Goal: Navigation & Orientation: Find specific page/section

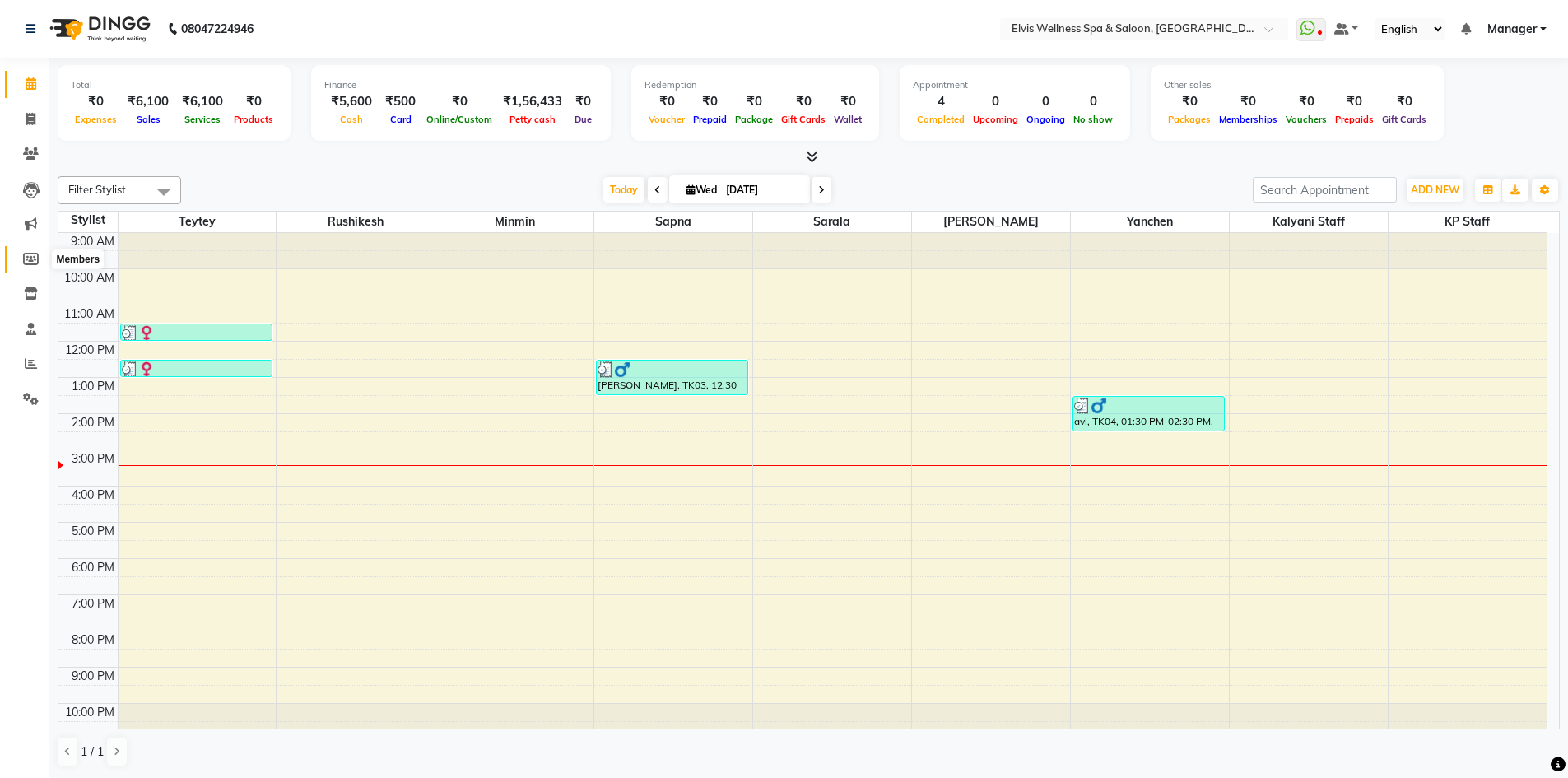
click at [29, 266] on span at bounding box center [31, 260] width 29 height 19
select select
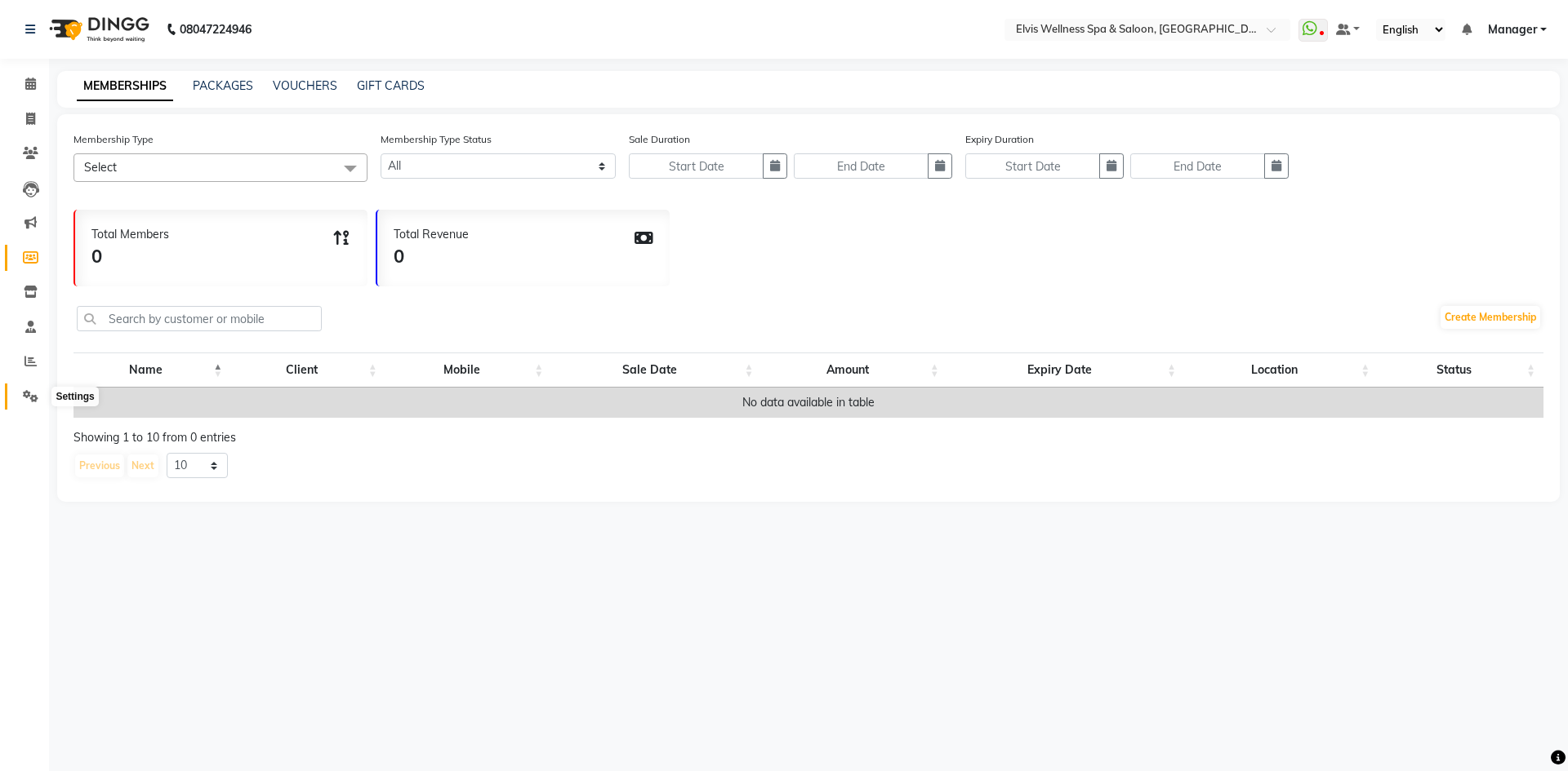
click at [33, 396] on icon at bounding box center [30, 396] width 16 height 13
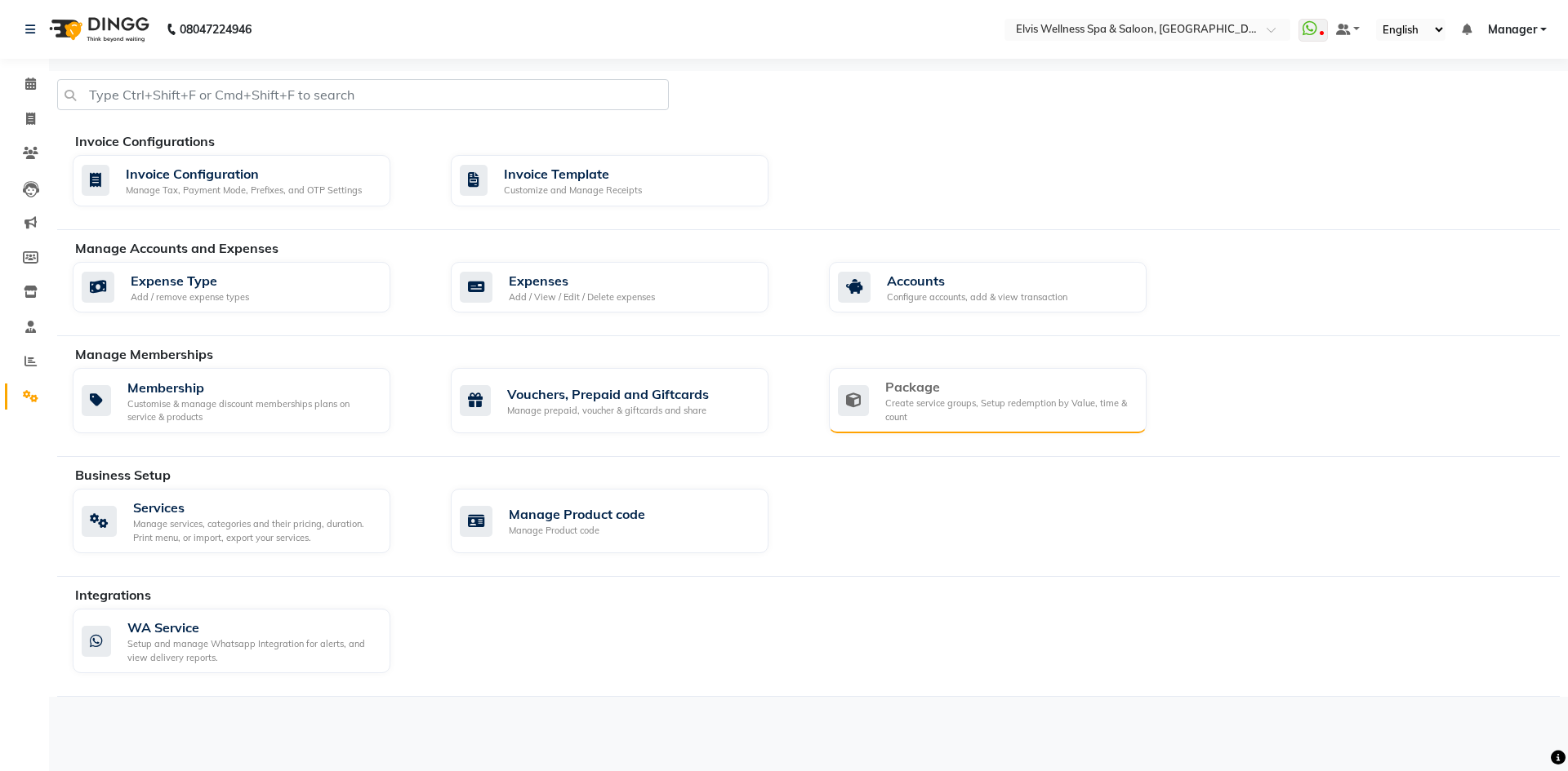
click at [894, 391] on div "Package" at bounding box center [1009, 386] width 249 height 20
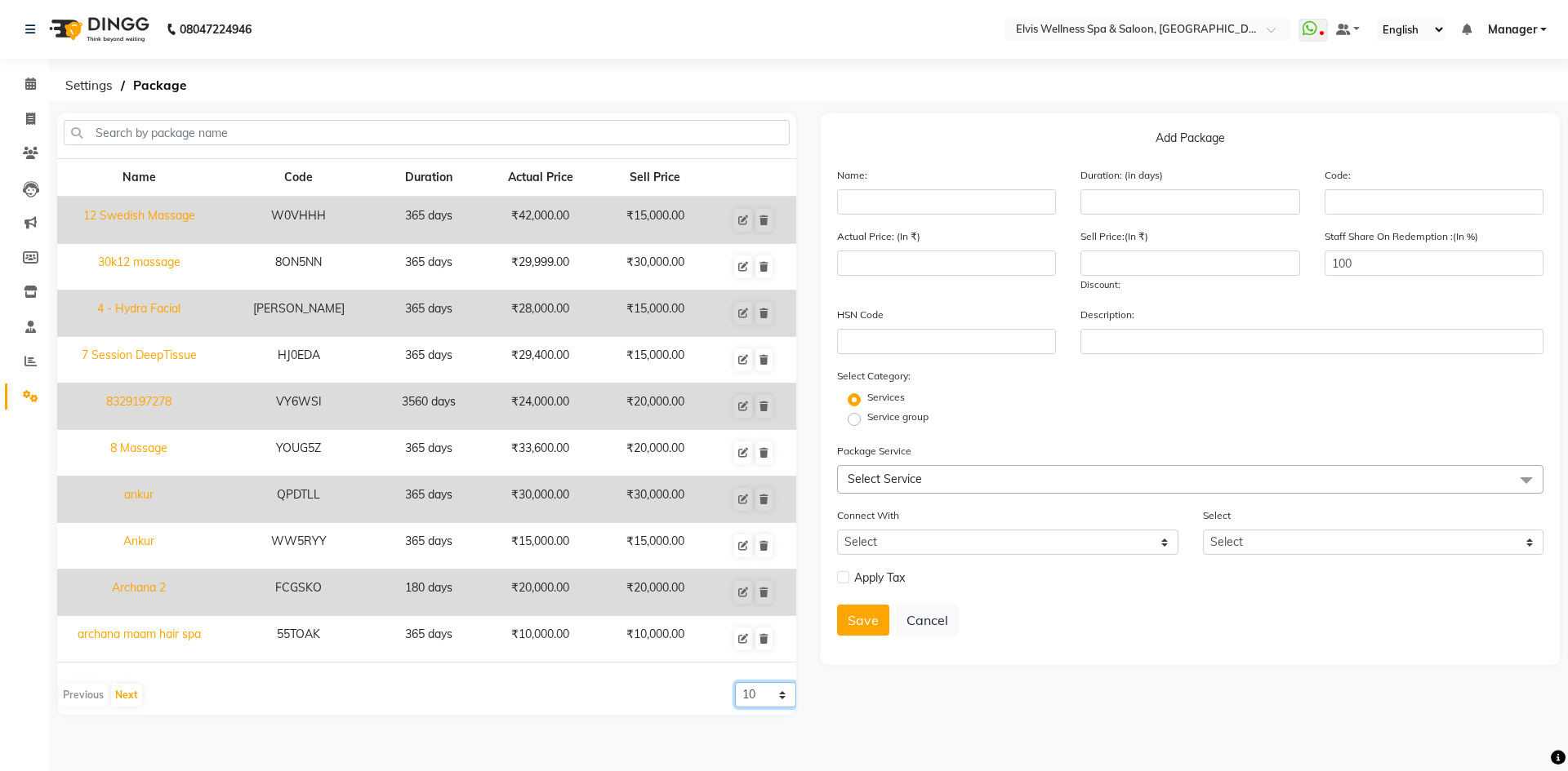
click at [781, 697] on select "10 20 50 100" at bounding box center [765, 695] width 62 height 25
select select "20"
click at [735, 682] on select "10 20 50 100" at bounding box center [765, 695] width 62 height 25
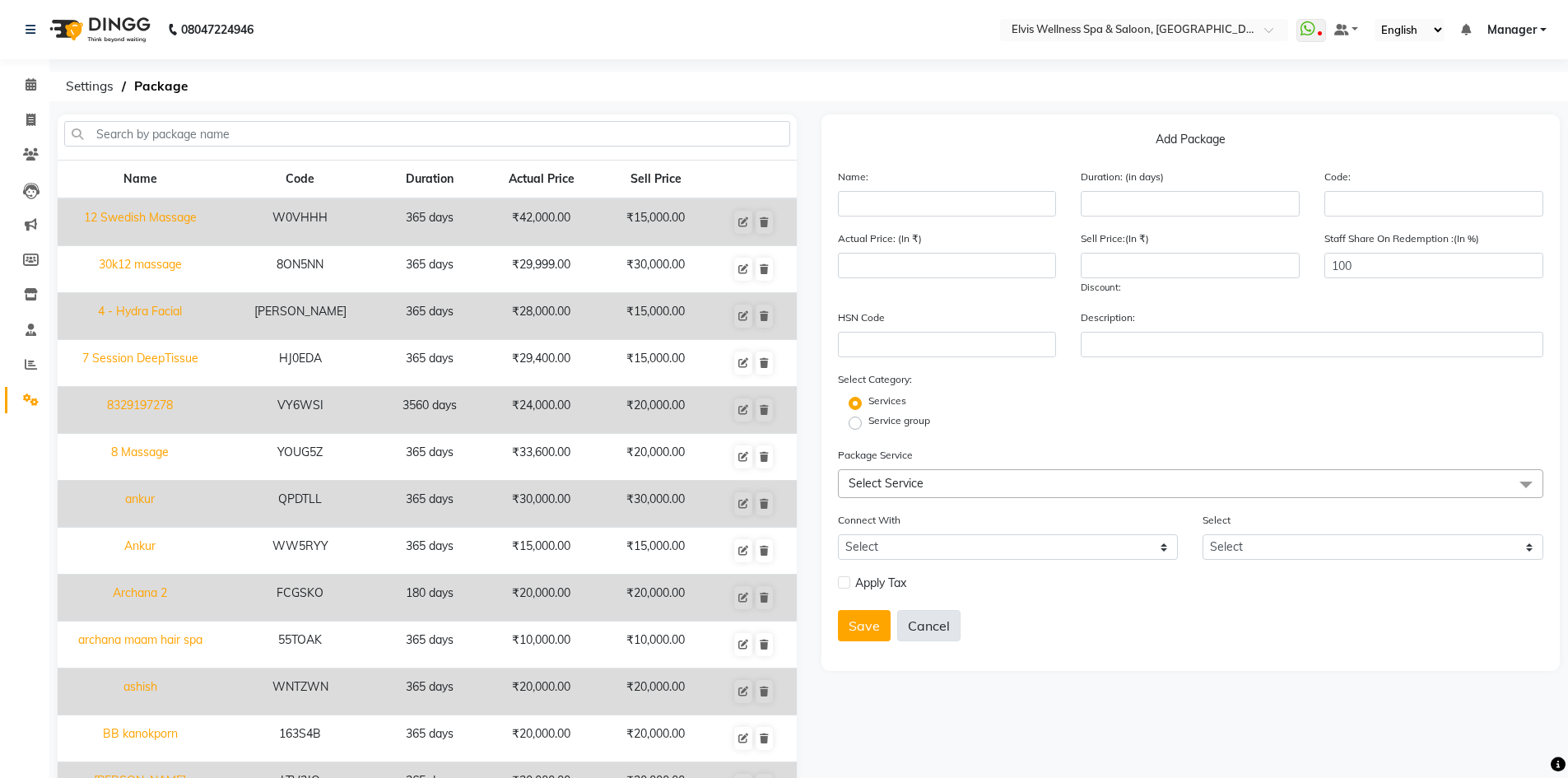
click at [927, 627] on button "Cancel" at bounding box center [929, 626] width 63 height 32
select select
checkbox input "false"
click at [909, 629] on button "Cancel" at bounding box center [929, 626] width 63 height 32
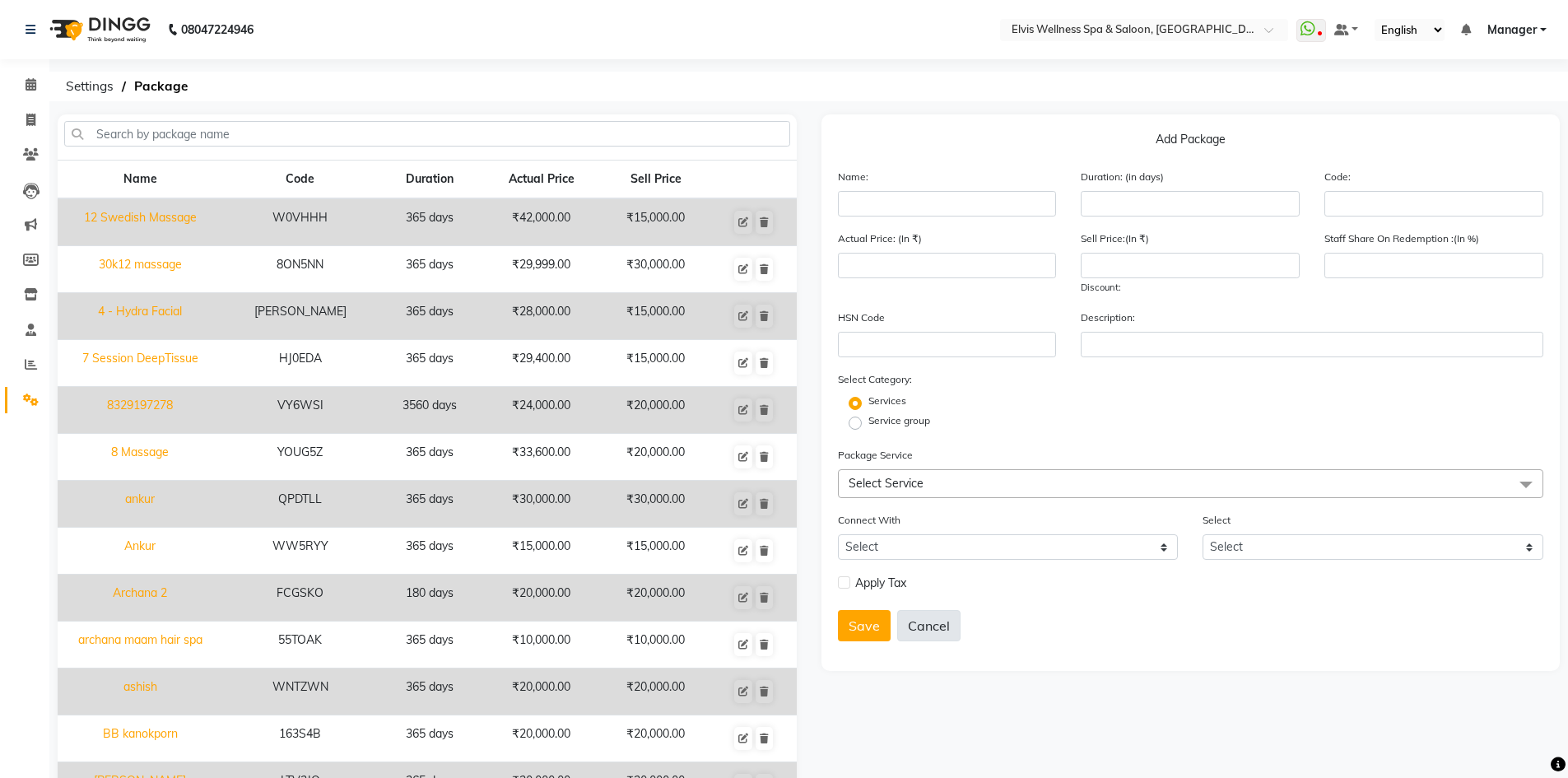
select select
checkbox input "false"
click at [28, 365] on icon at bounding box center [31, 364] width 13 height 13
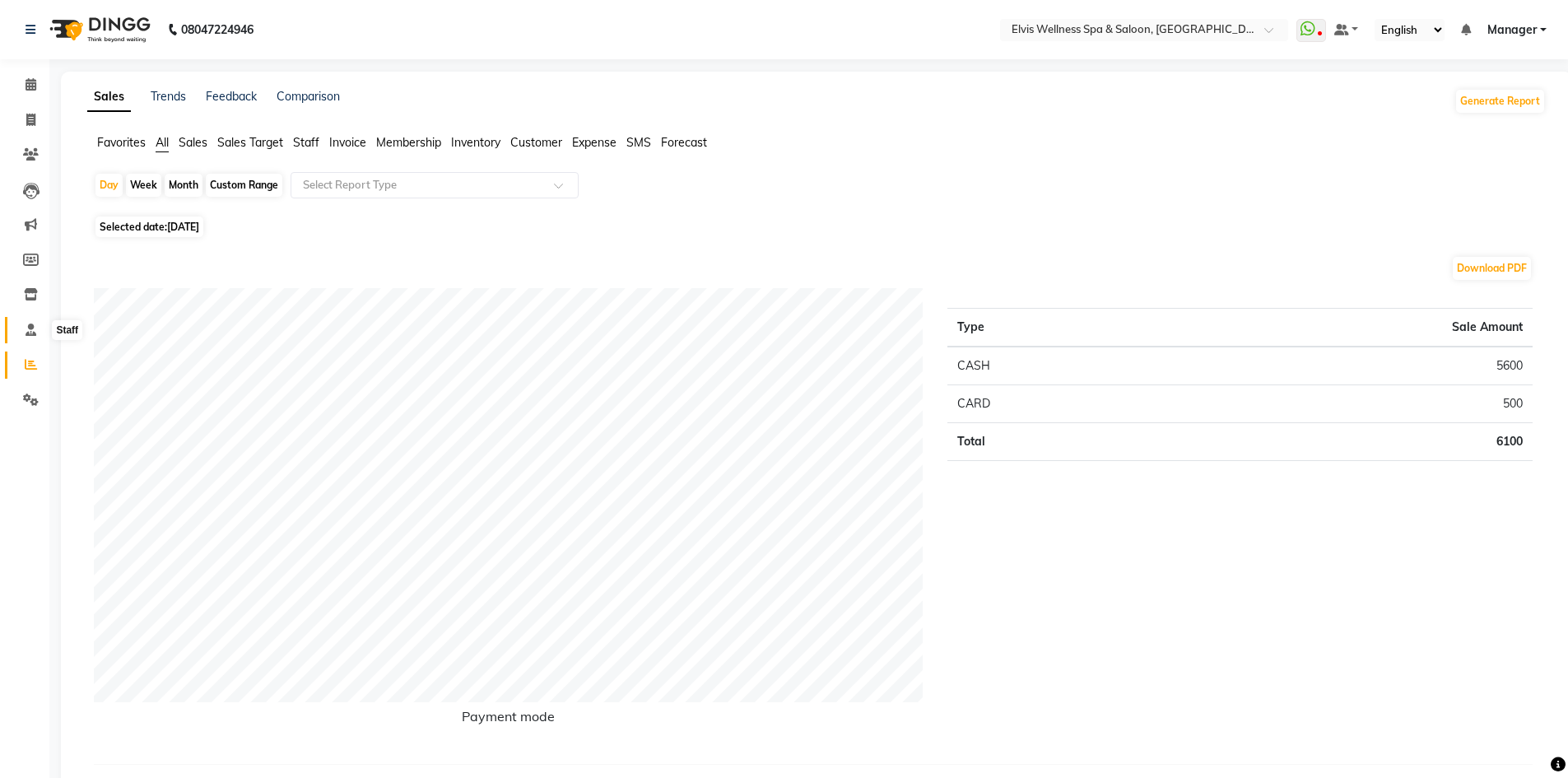
click at [36, 330] on icon at bounding box center [31, 330] width 11 height 13
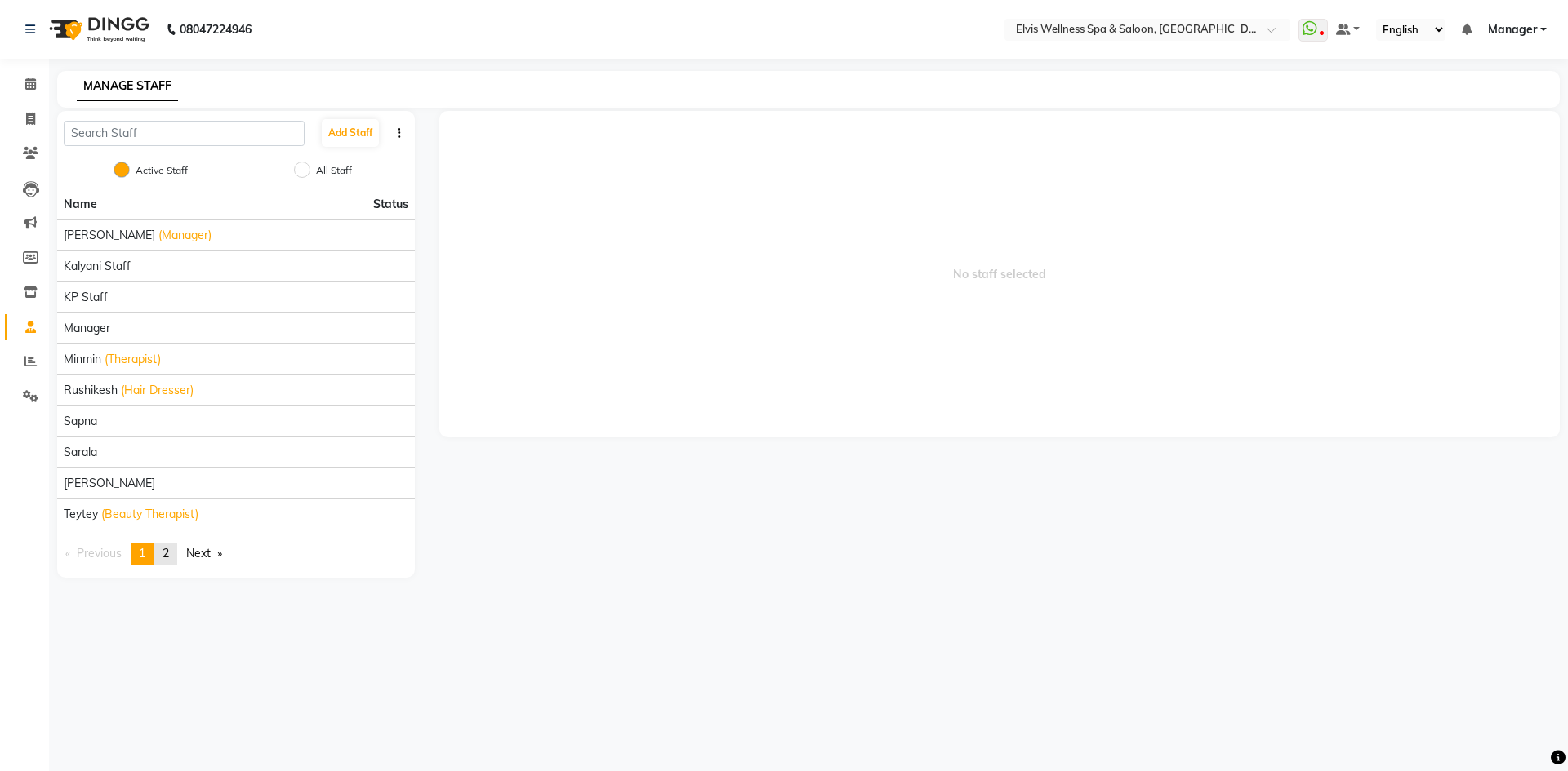
click at [173, 553] on link "page 2" at bounding box center [165, 554] width 23 height 23
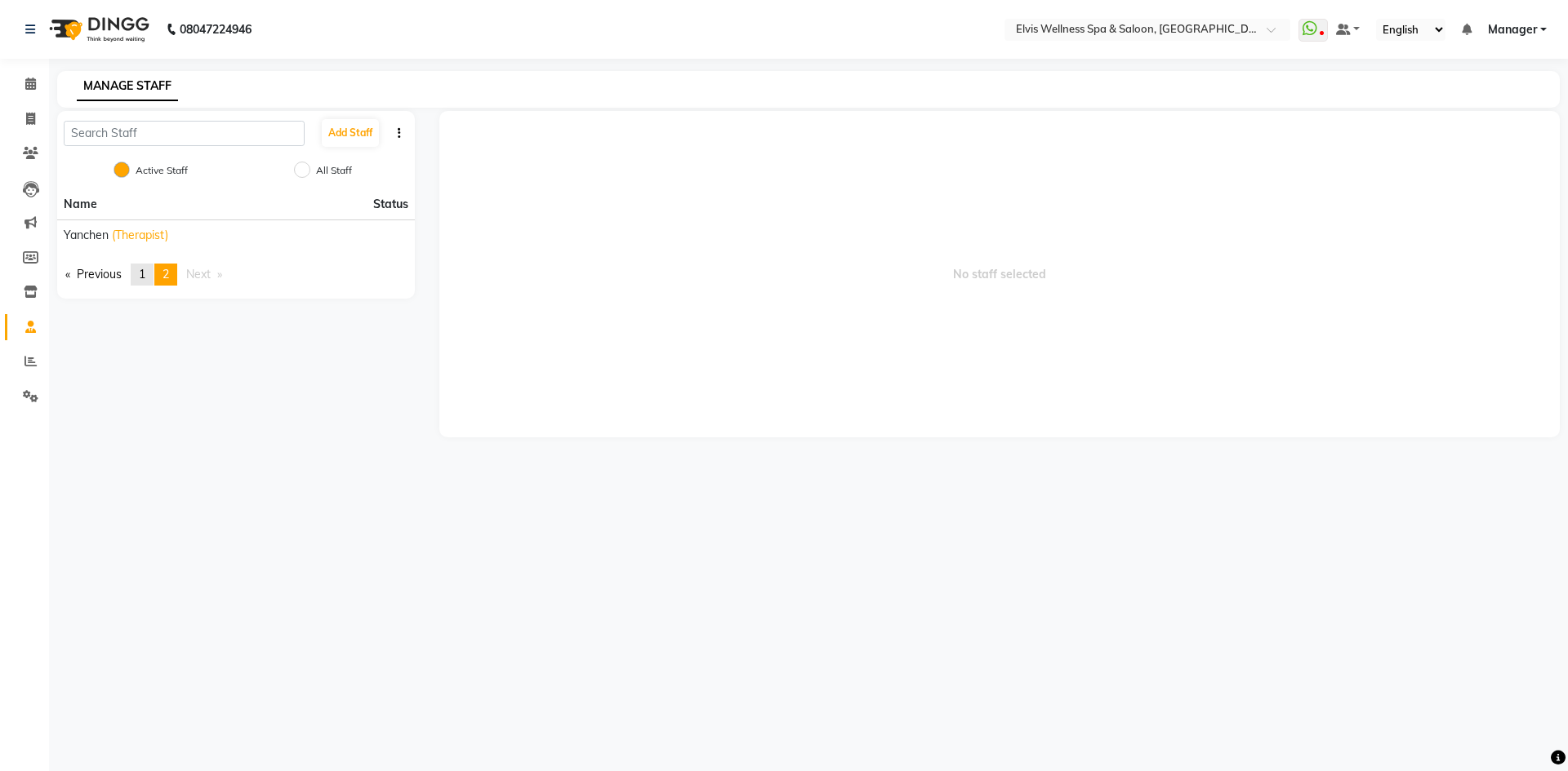
click at [145, 269] on span "1" at bounding box center [142, 274] width 7 height 15
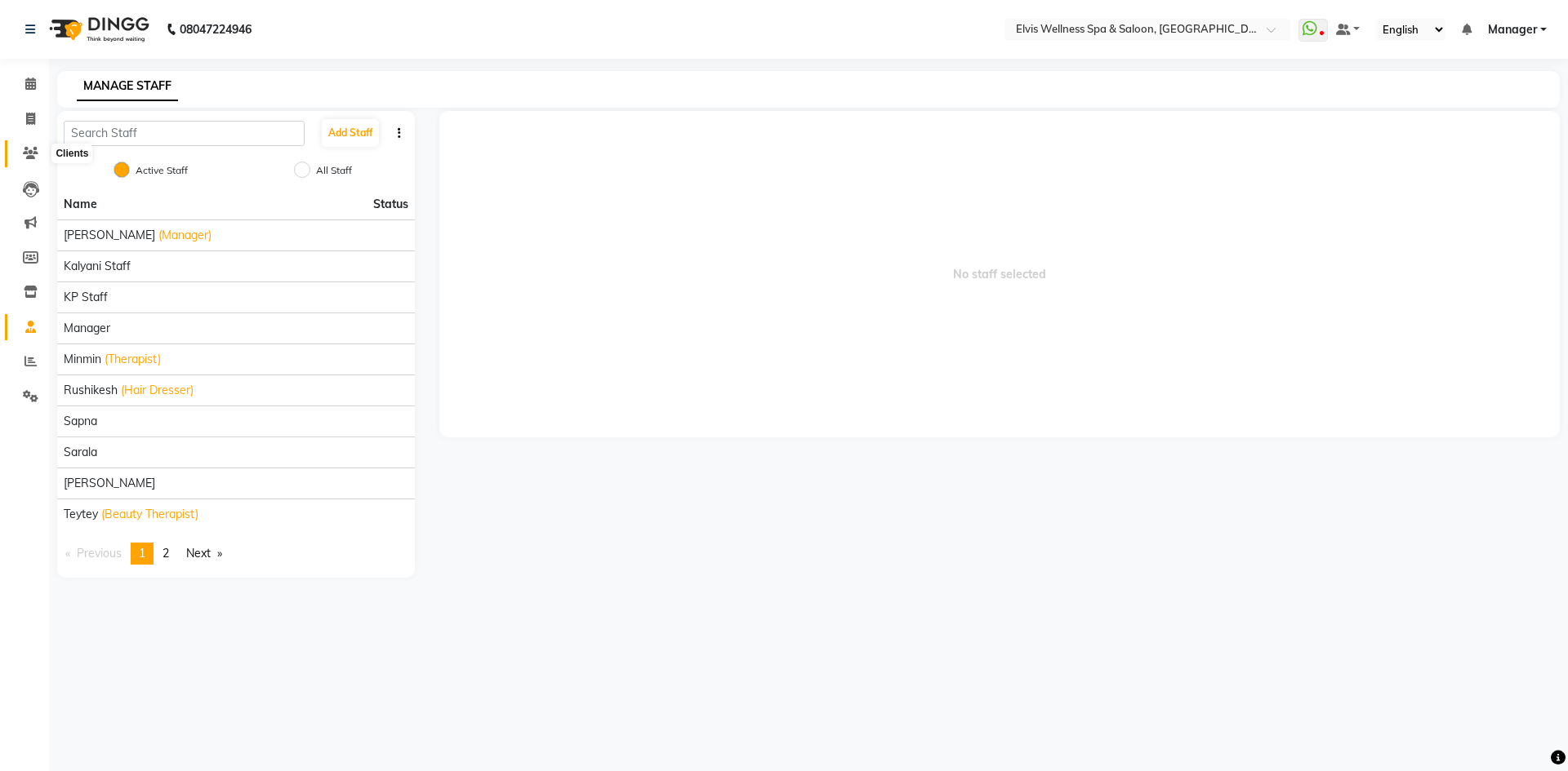
click at [30, 145] on span at bounding box center [30, 154] width 28 height 19
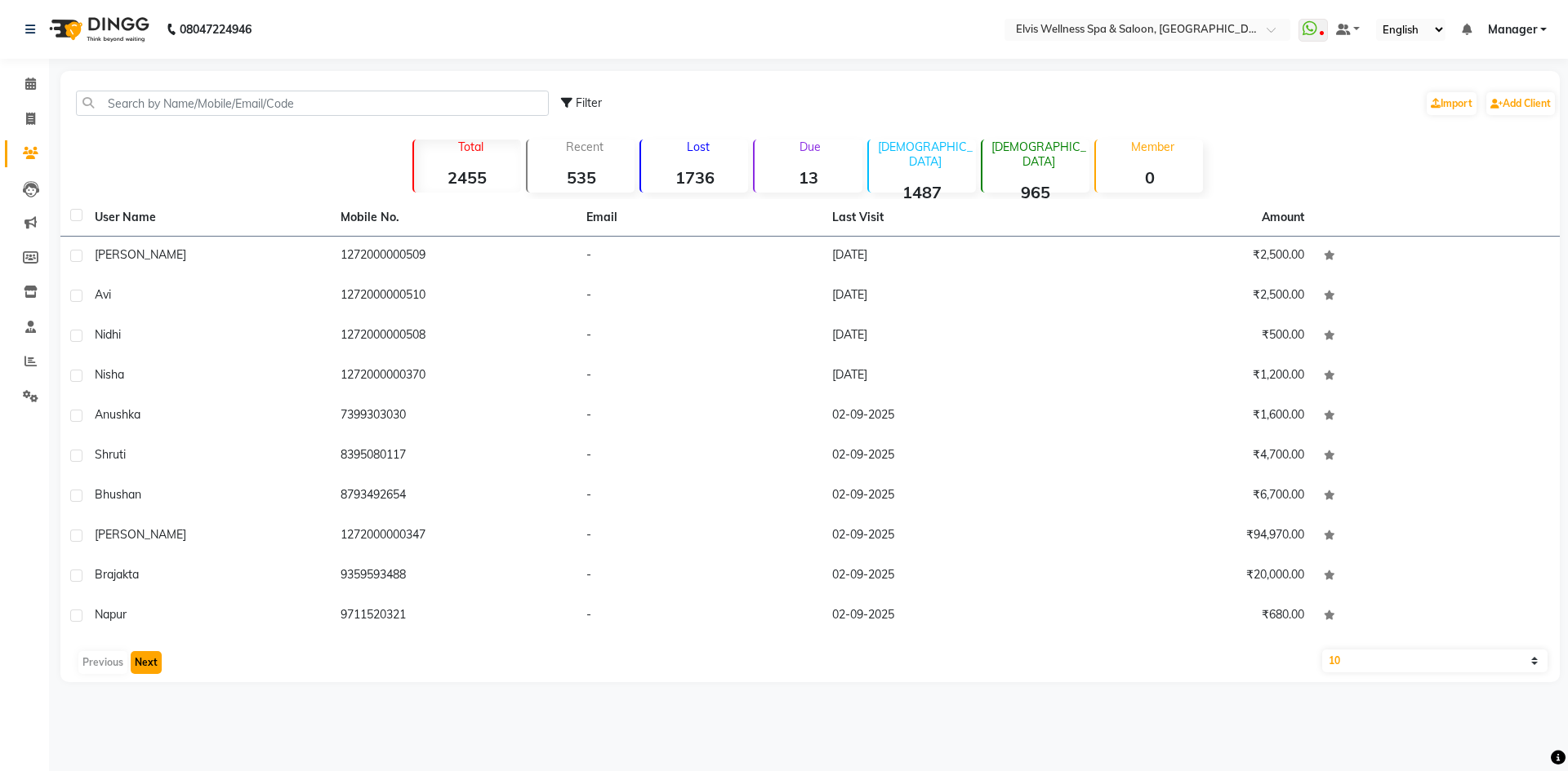
click at [156, 665] on button "Next" at bounding box center [146, 662] width 31 height 23
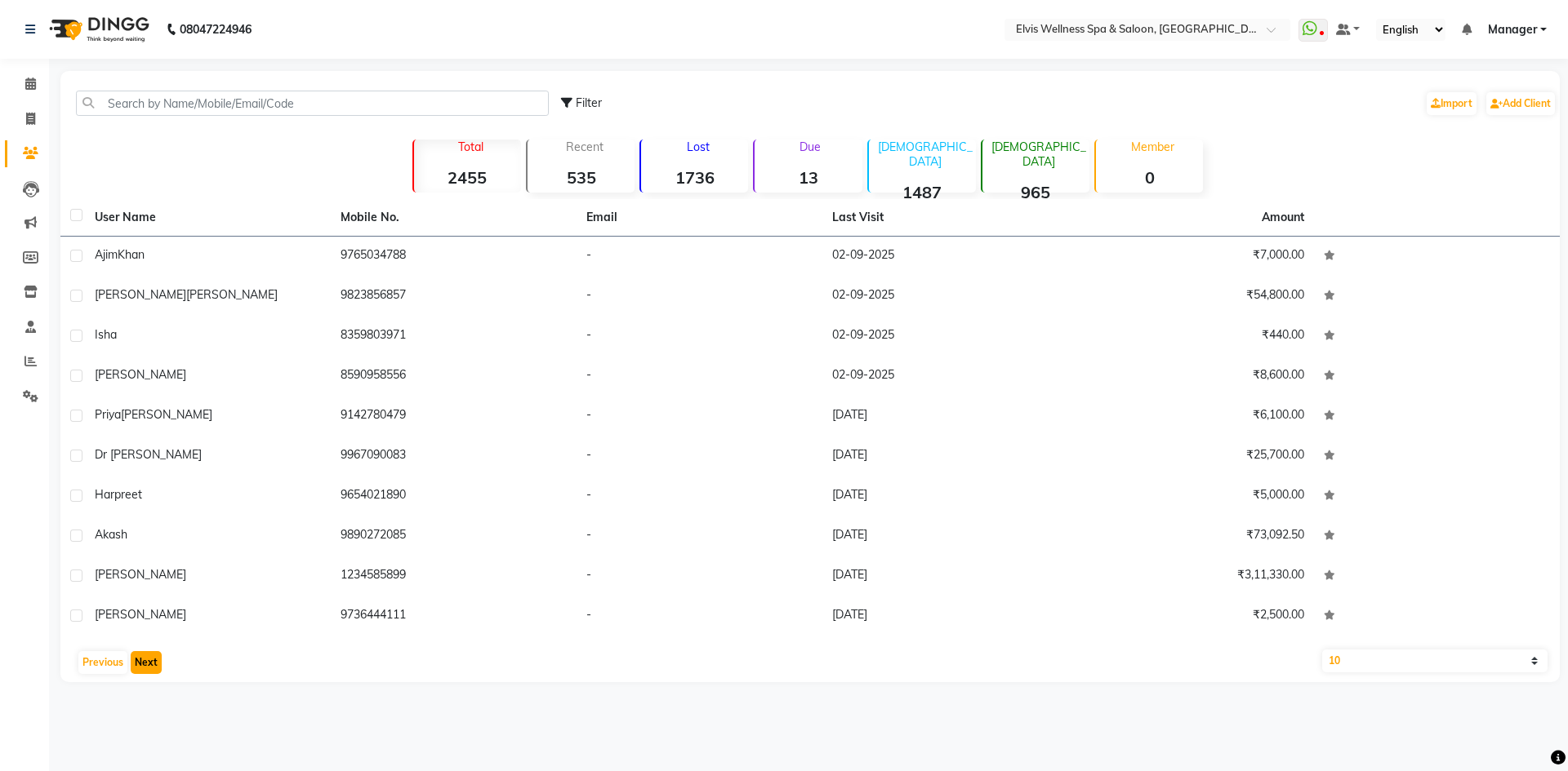
click at [150, 663] on button "Next" at bounding box center [146, 662] width 31 height 23
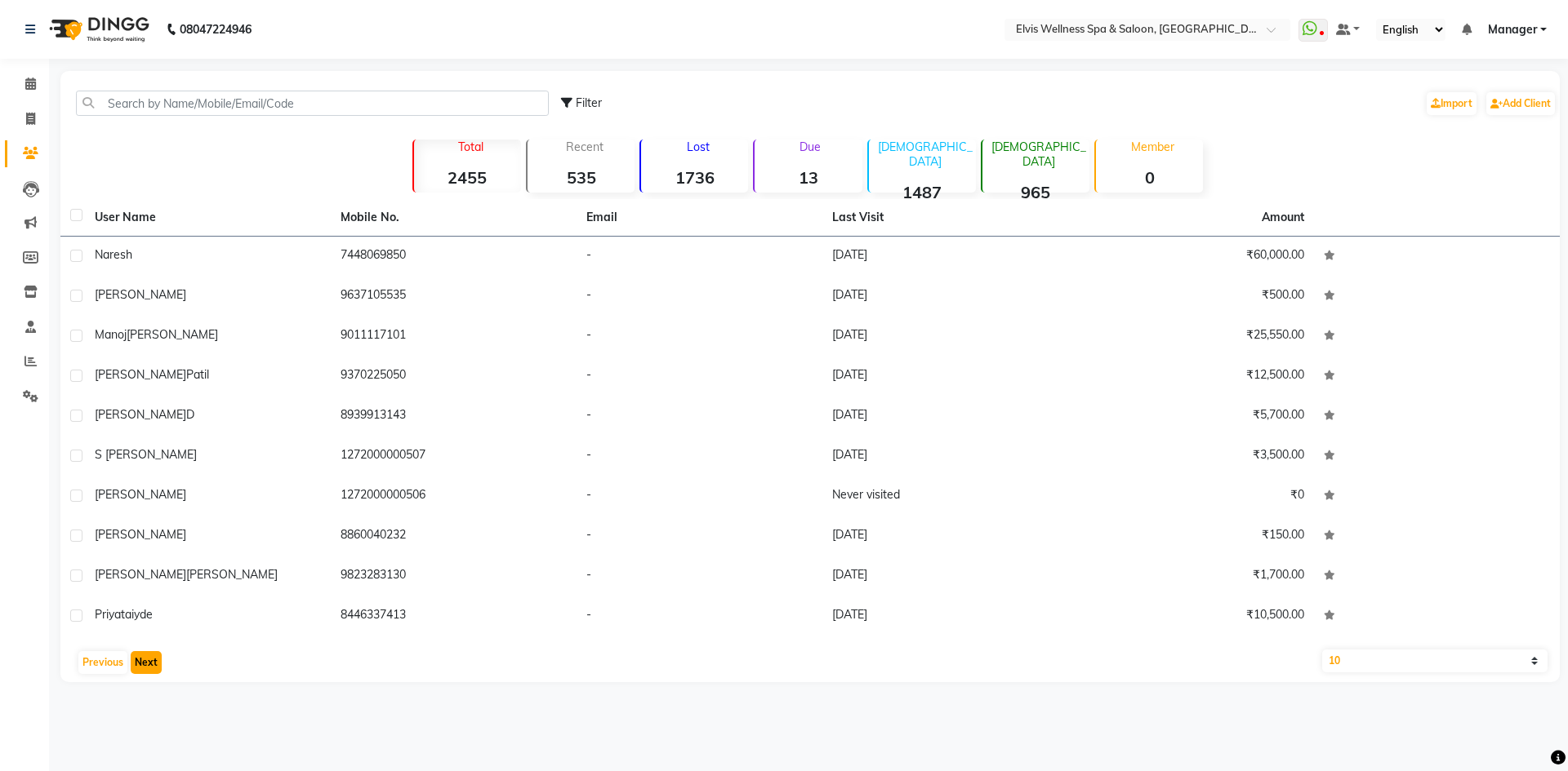
click at [150, 663] on button "Next" at bounding box center [146, 662] width 31 height 23
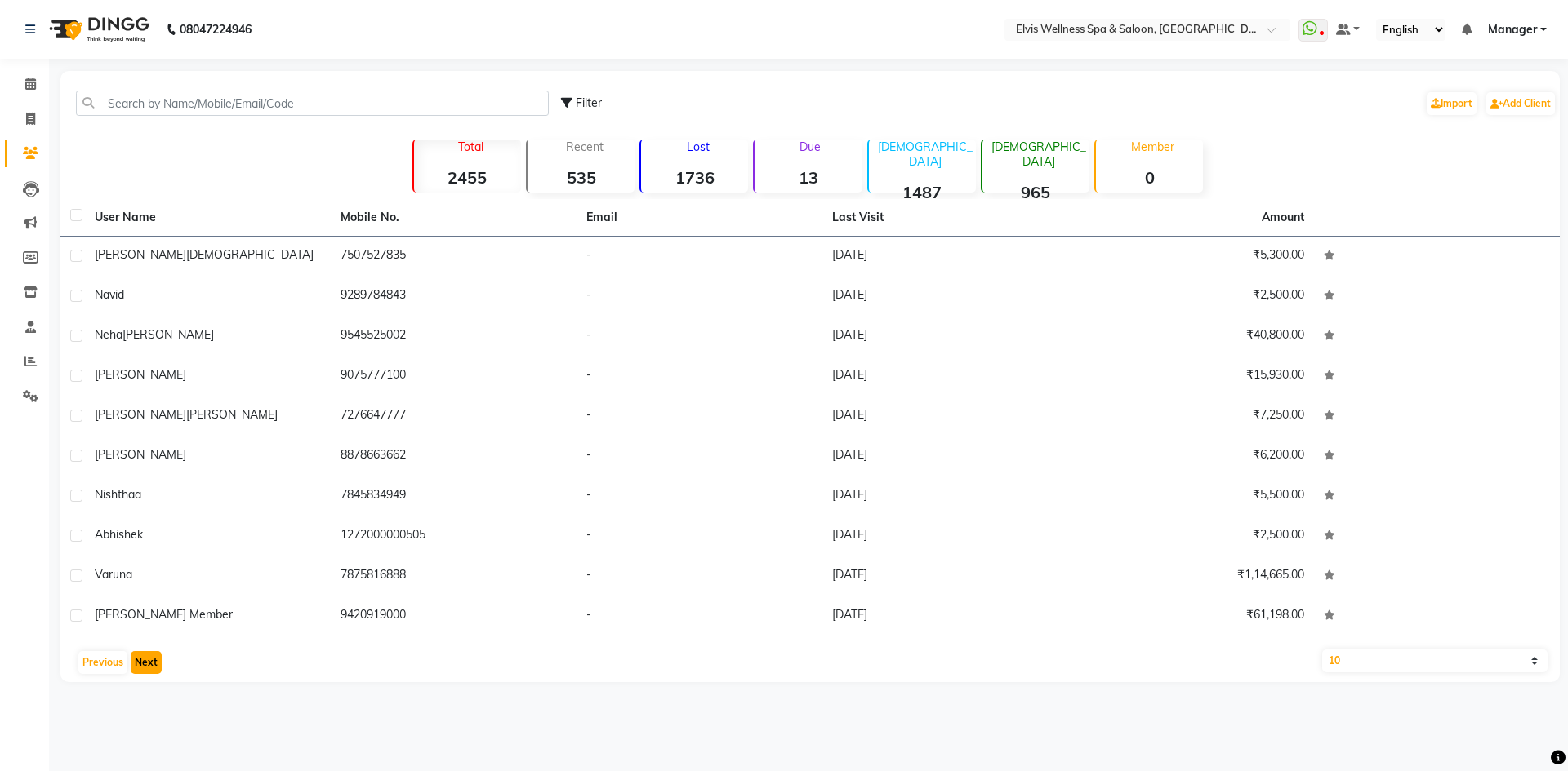
click at [146, 657] on button "Next" at bounding box center [146, 662] width 31 height 23
click at [29, 193] on icon at bounding box center [30, 189] width 17 height 17
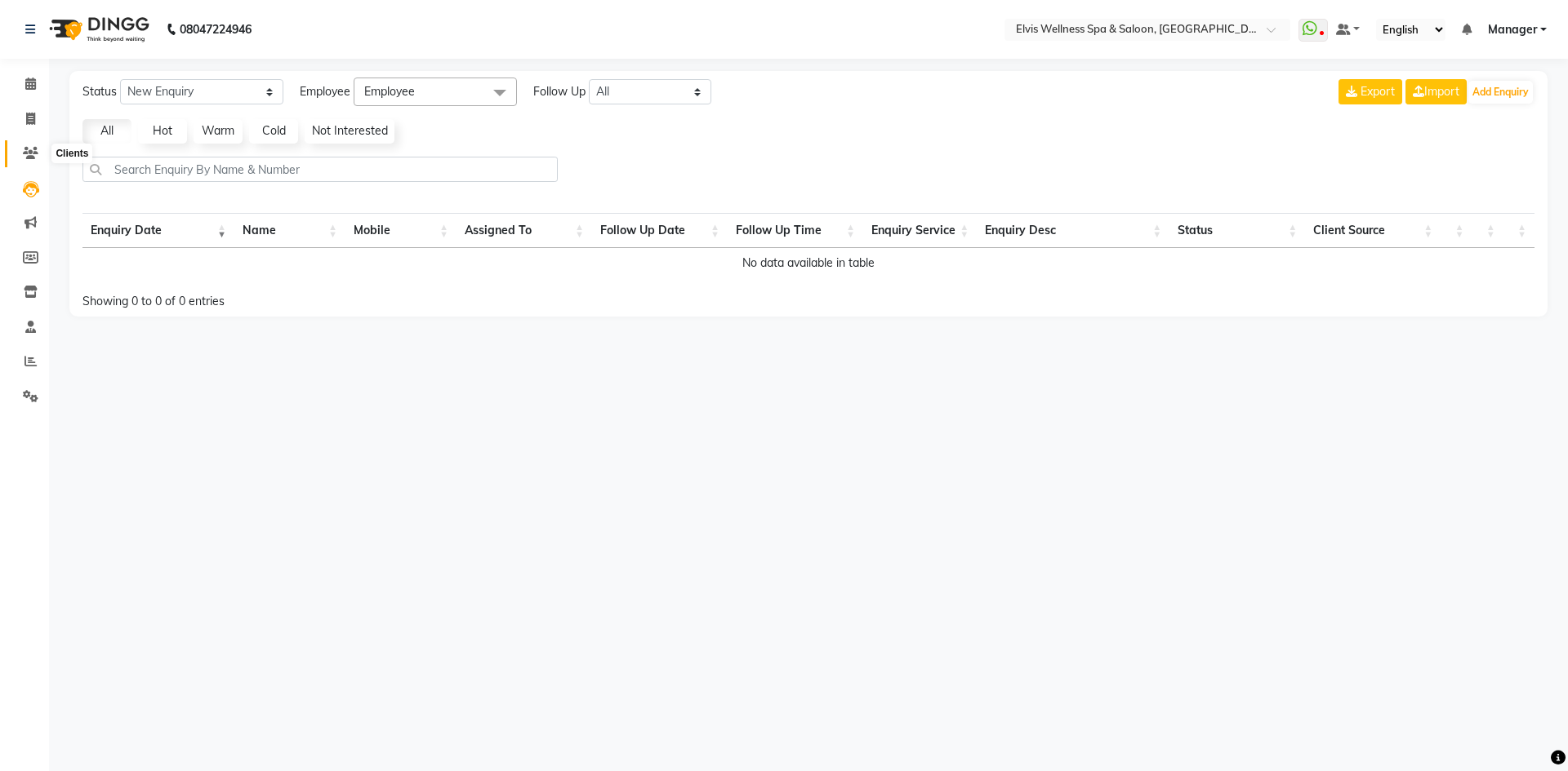
click at [30, 149] on icon at bounding box center [30, 153] width 16 height 13
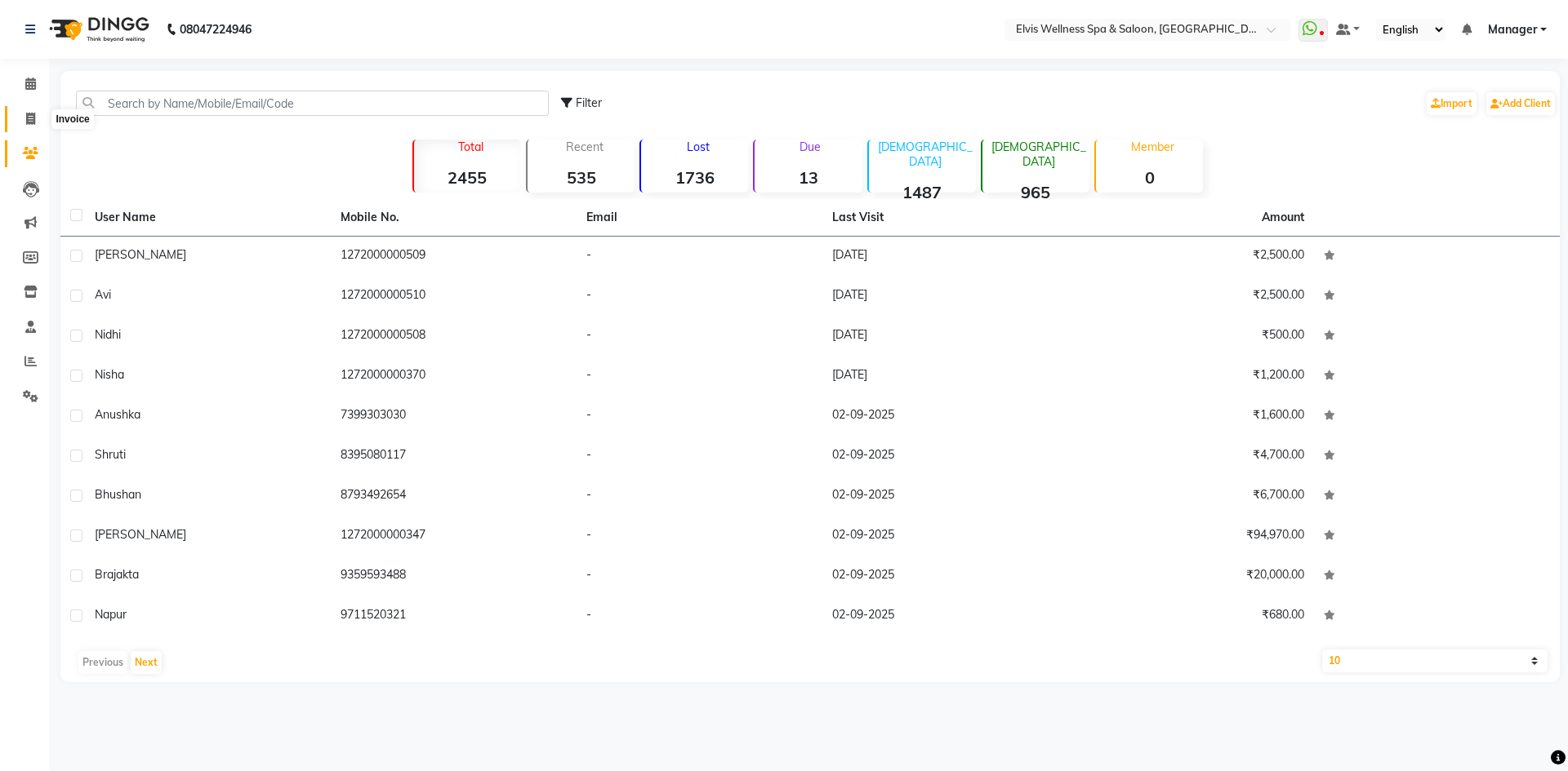
click at [32, 123] on icon at bounding box center [30, 118] width 9 height 13
select select "service"
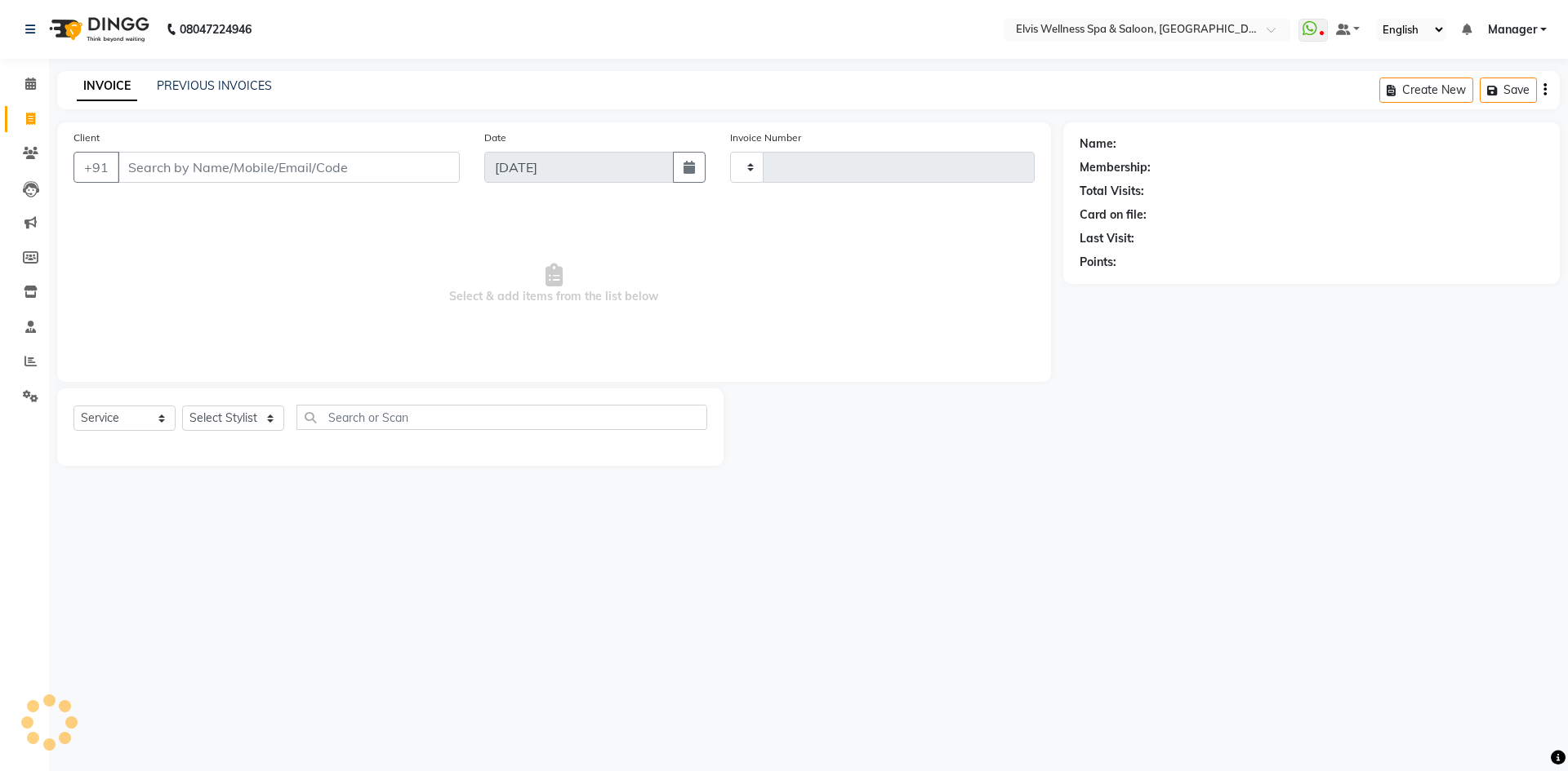
type input "1562"
select select "6269"
click at [37, 81] on span at bounding box center [30, 84] width 28 height 19
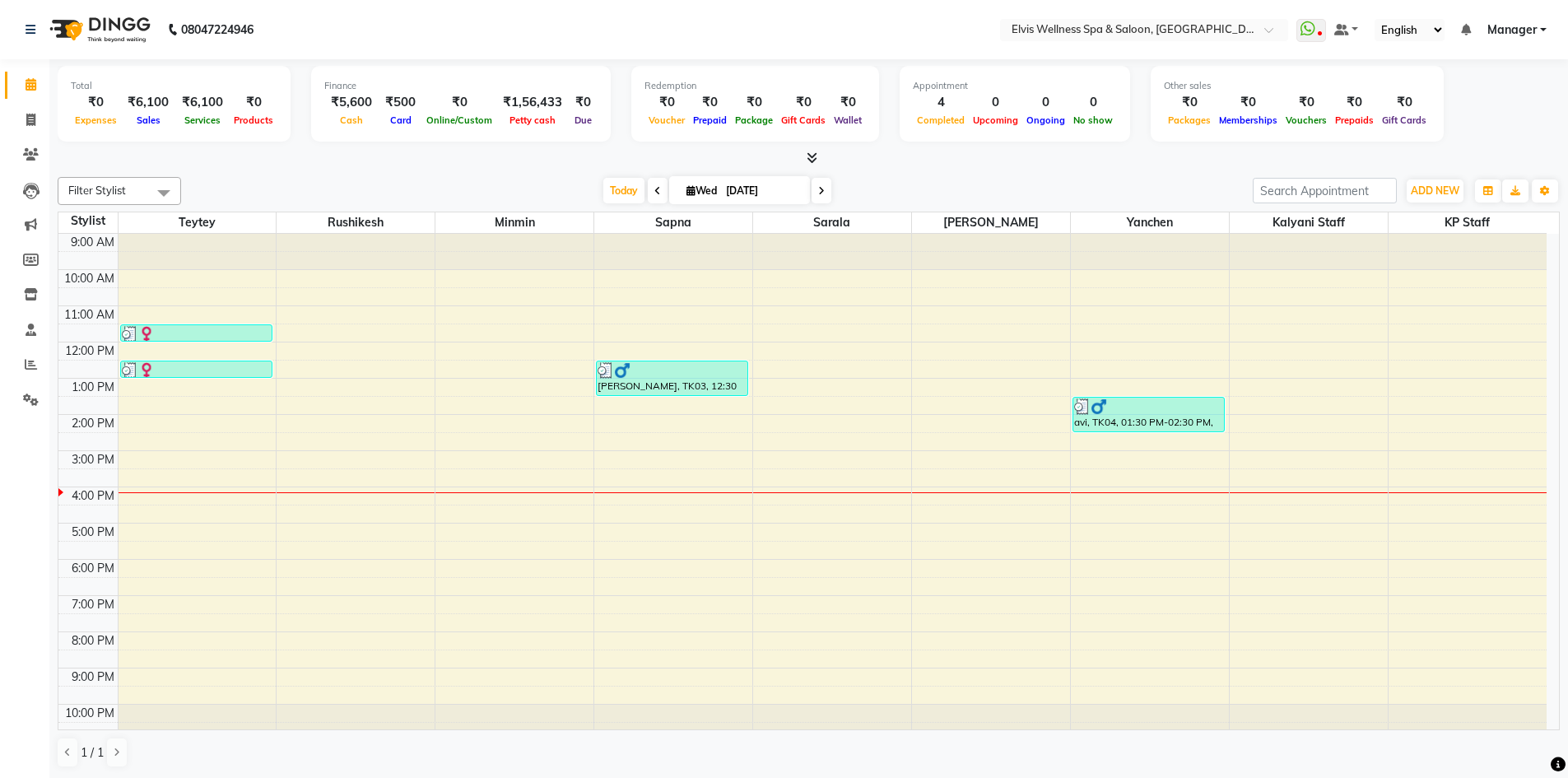
click at [451, 164] on div "Total ₹0 Expenses ₹6,100 Sales ₹6,100 Services ₹0 Products Finance ₹5,600 Cash …" at bounding box center [808, 419] width 1519 height 720
click at [402, 160] on div at bounding box center [808, 159] width 1502 height 18
click at [401, 161] on div at bounding box center [808, 159] width 1502 height 18
